Goal: Information Seeking & Learning: Find specific fact

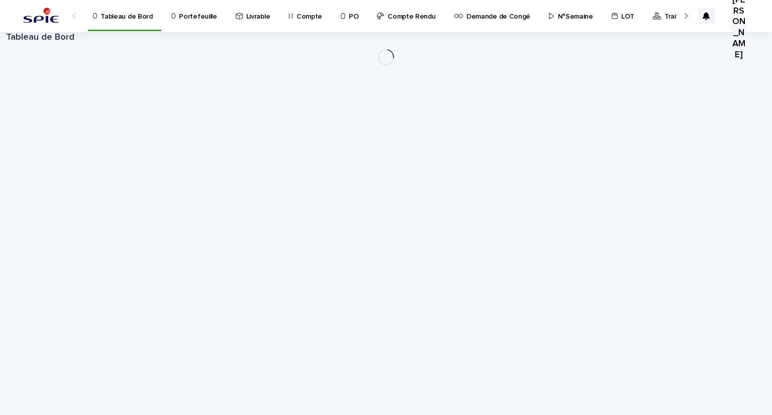
drag, startPoint x: 0, startPoint y: 0, endPoint x: 187, endPoint y: 5, distance: 187.0
click at [187, 5] on p "Portefeuille" at bounding box center [198, 10] width 38 height 21
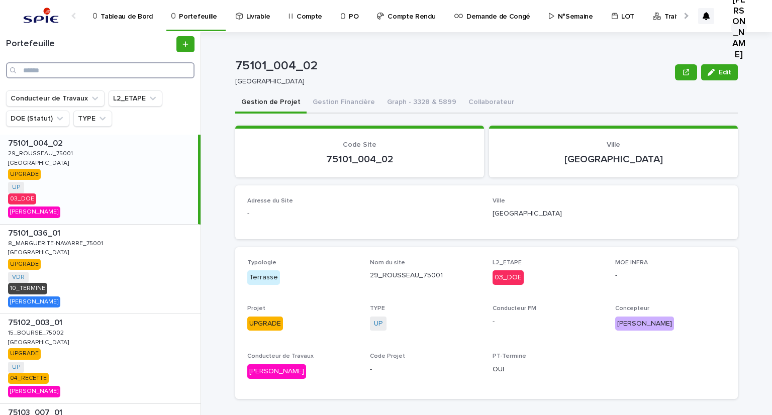
click at [129, 69] on input "Search" at bounding box center [100, 70] width 188 height 16
click at [116, 74] on input "Search" at bounding box center [100, 70] width 188 height 16
paste input "**********"
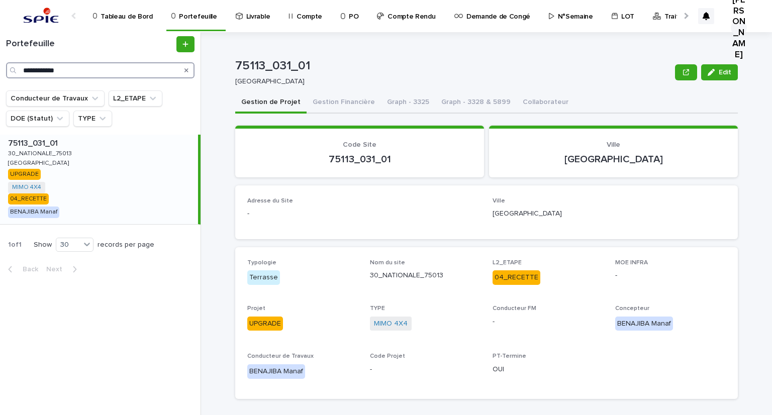
type input "**********"
click at [42, 145] on p "75113_031_01" at bounding box center [34, 143] width 52 height 12
click at [333, 99] on button "Gestion Financière" at bounding box center [344, 102] width 74 height 21
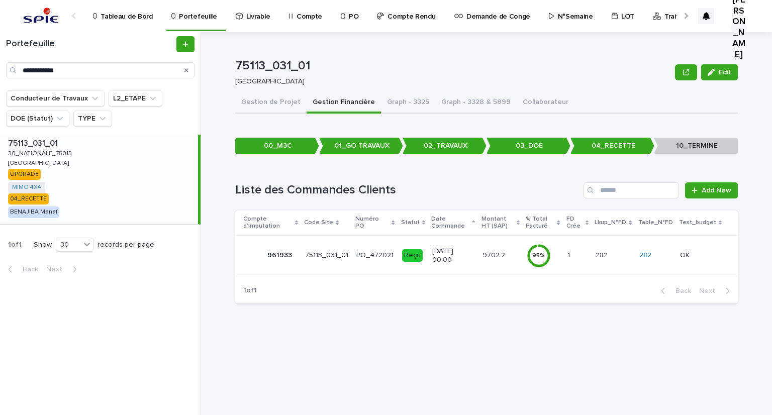
click at [466, 256] on p "[DATE] 00:00" at bounding box center [453, 255] width 42 height 17
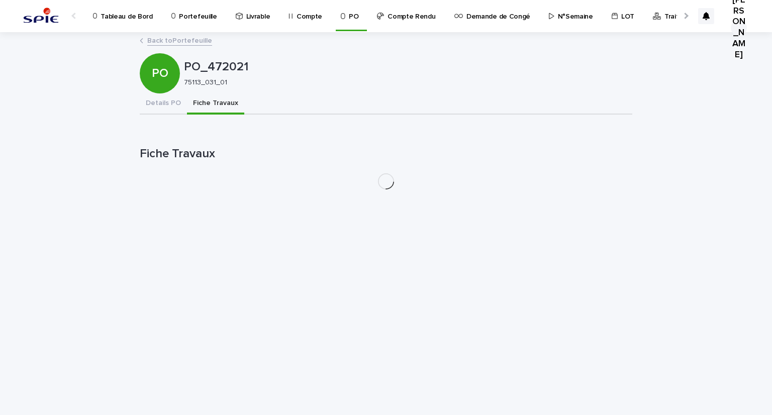
click at [204, 104] on button "Fiche Travaux" at bounding box center [215, 103] width 57 height 21
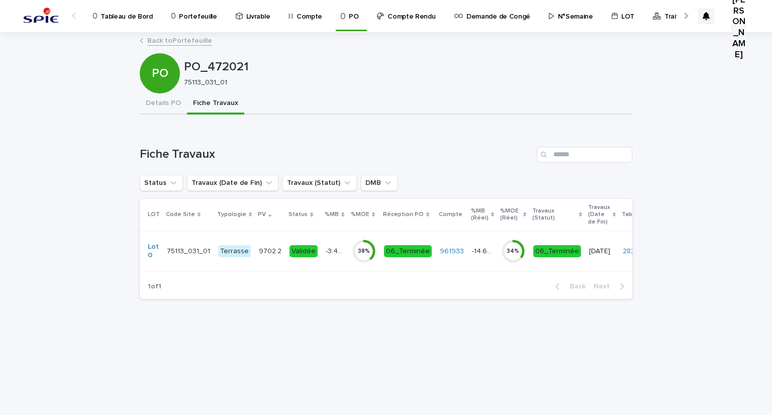
click at [259, 257] on div "9702.2 9702.2" at bounding box center [270, 251] width 23 height 17
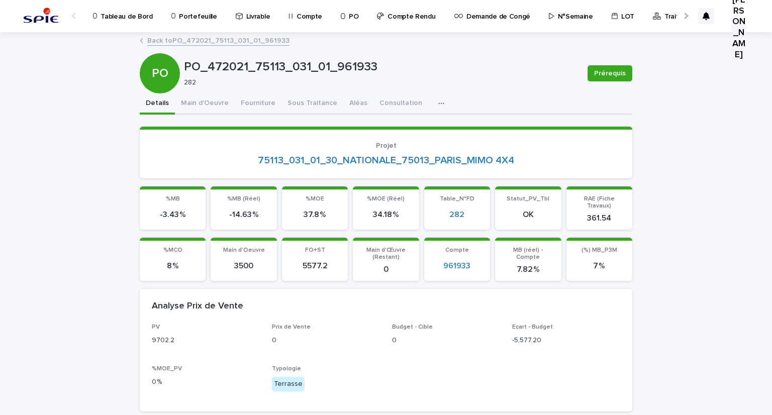
click at [187, 37] on link "Back to PO_472021_75113_031_01_961933" at bounding box center [218, 40] width 142 height 12
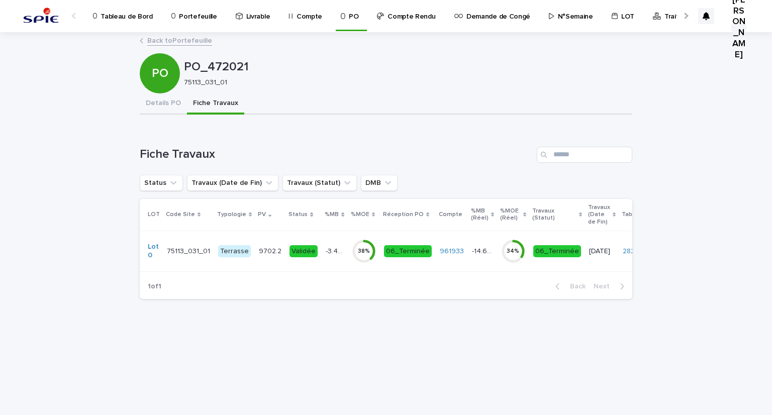
click at [248, 263] on td "Terrasse" at bounding box center [234, 251] width 41 height 41
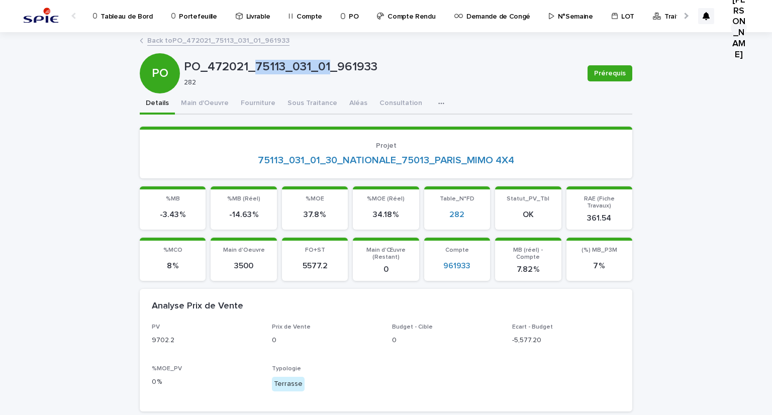
drag, startPoint x: 324, startPoint y: 64, endPoint x: 252, endPoint y: 62, distance: 71.9
click at [252, 62] on p "PO_472021_75113_031_01_961933" at bounding box center [382, 67] width 396 height 15
copy p "75113_031_01"
